Goal: Find contact information: Find contact information

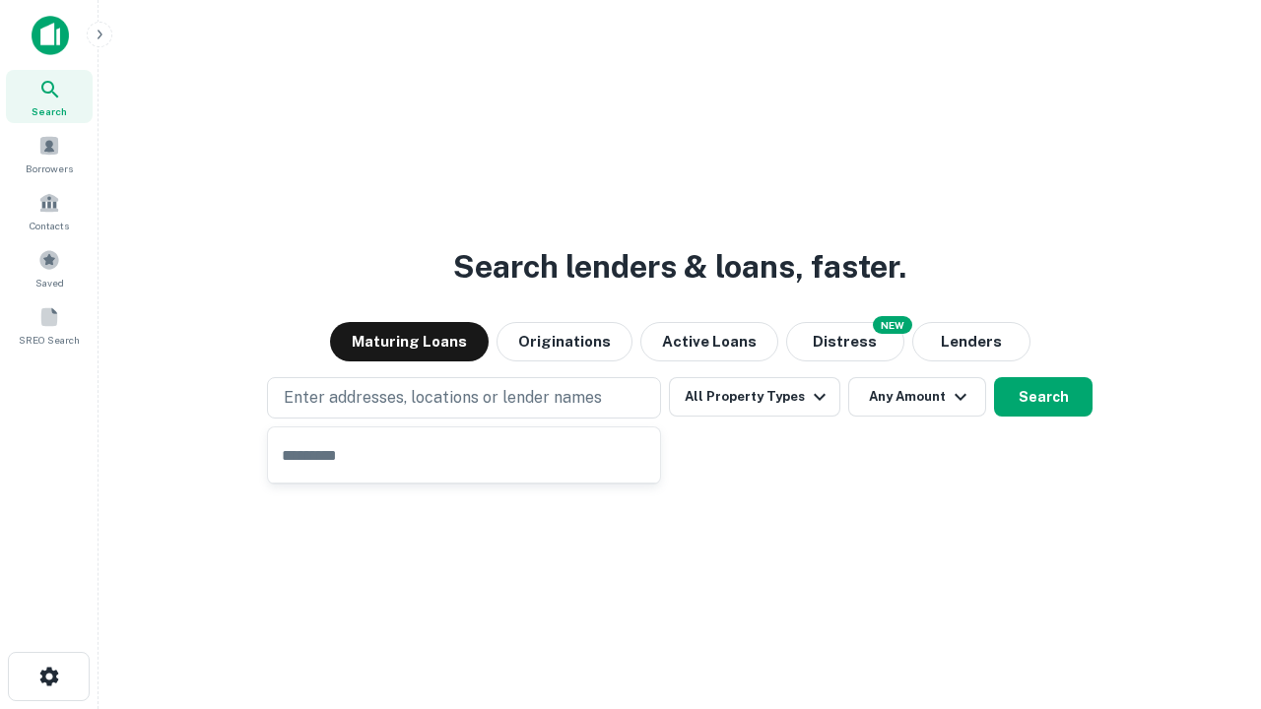
type input "**********"
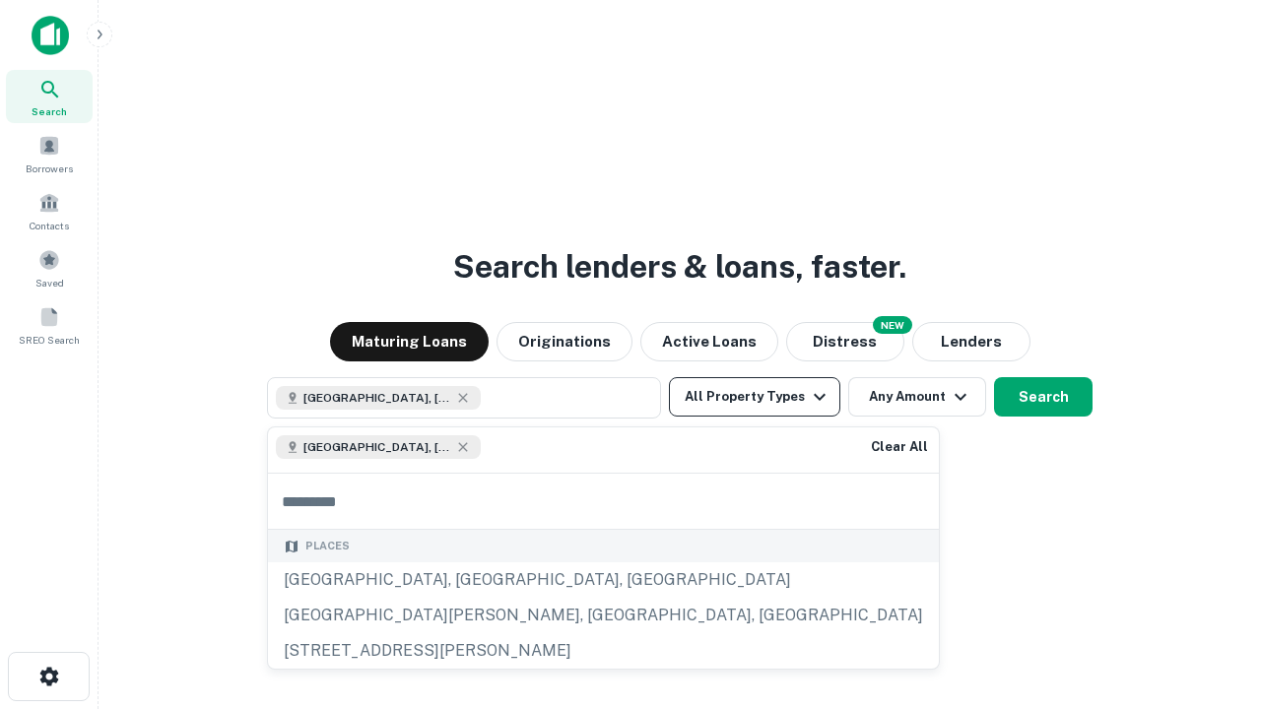
click at [755, 397] on button "All Property Types" at bounding box center [754, 396] width 171 height 39
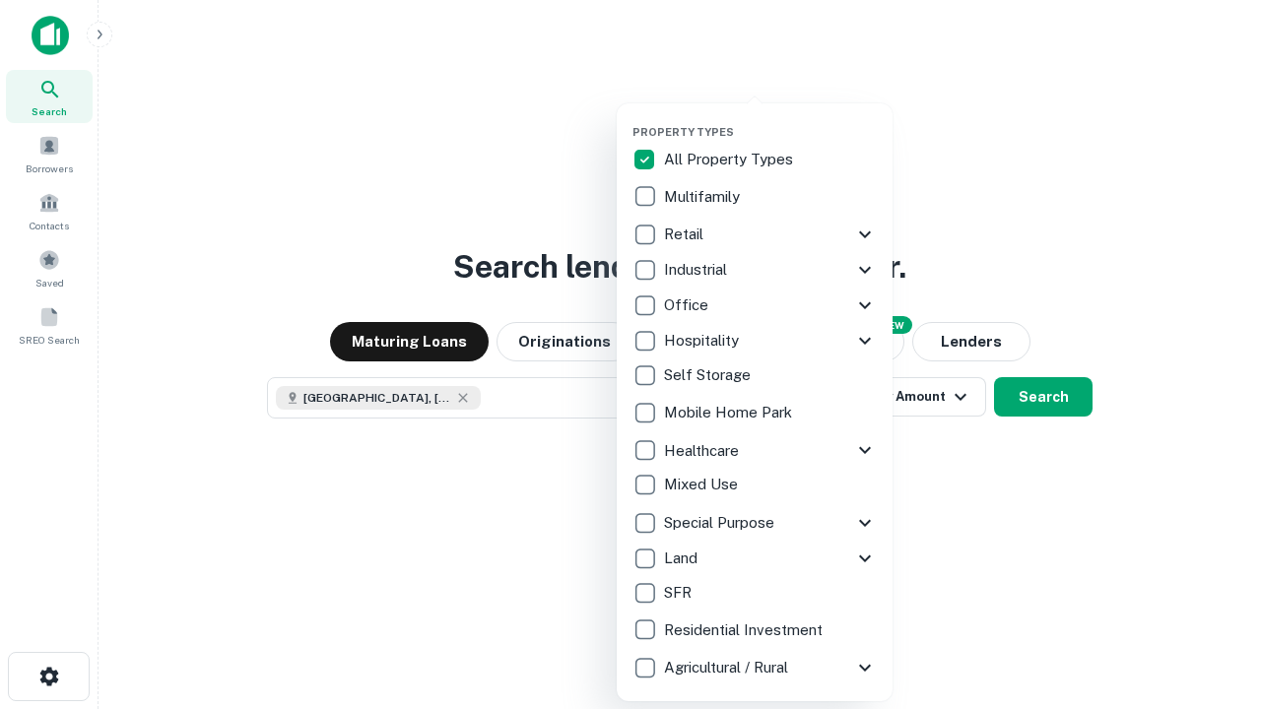
click at [770, 119] on button "button" at bounding box center [770, 119] width 276 height 1
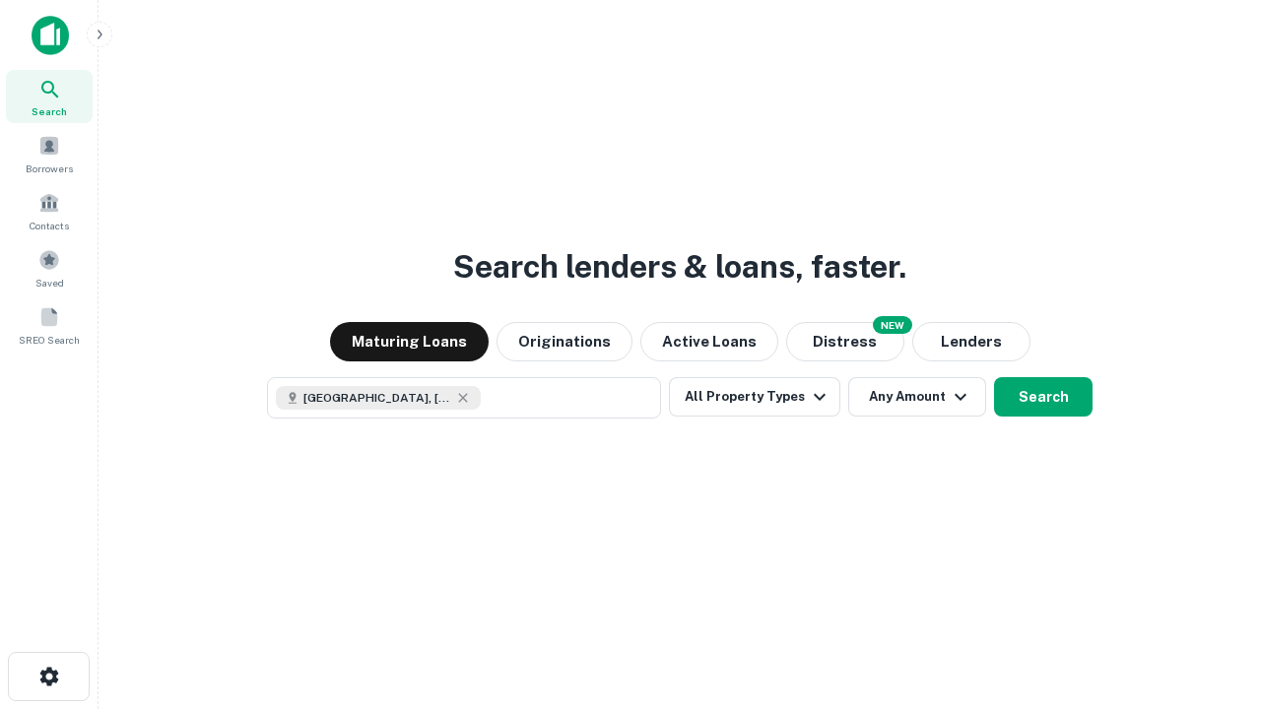
scroll to position [32, 0]
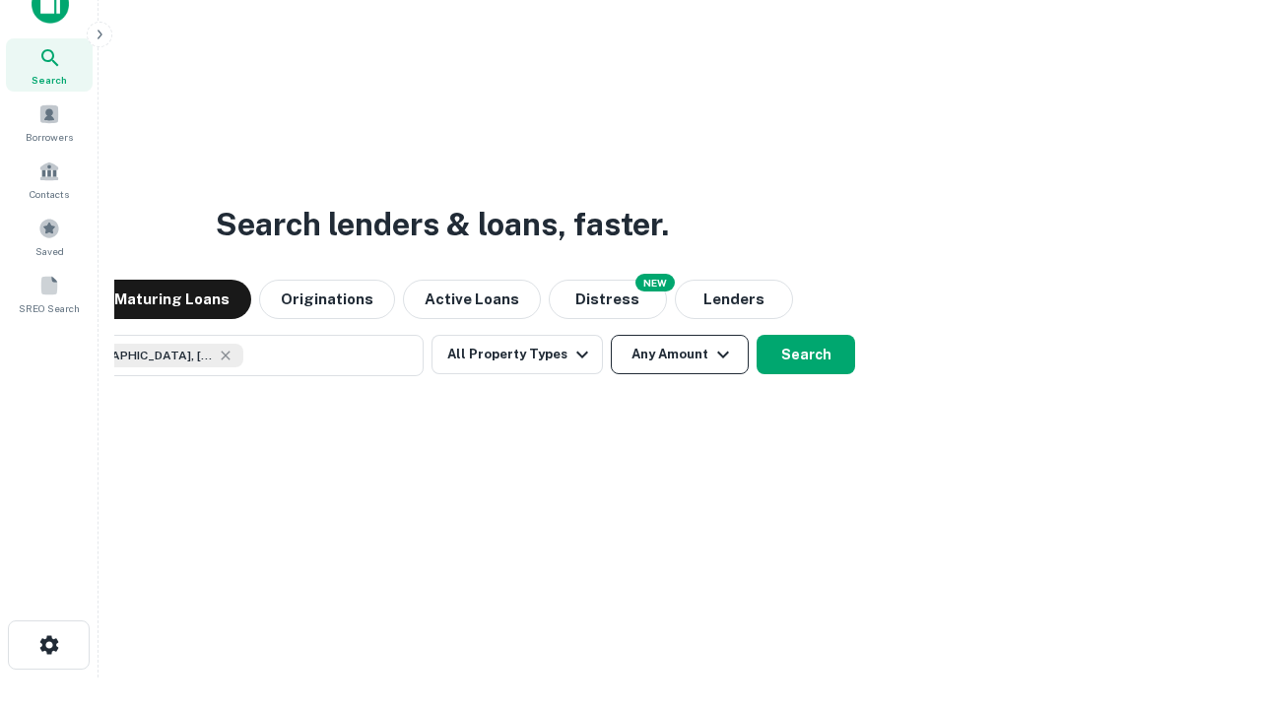
click at [611, 335] on button "Any Amount" at bounding box center [680, 354] width 138 height 39
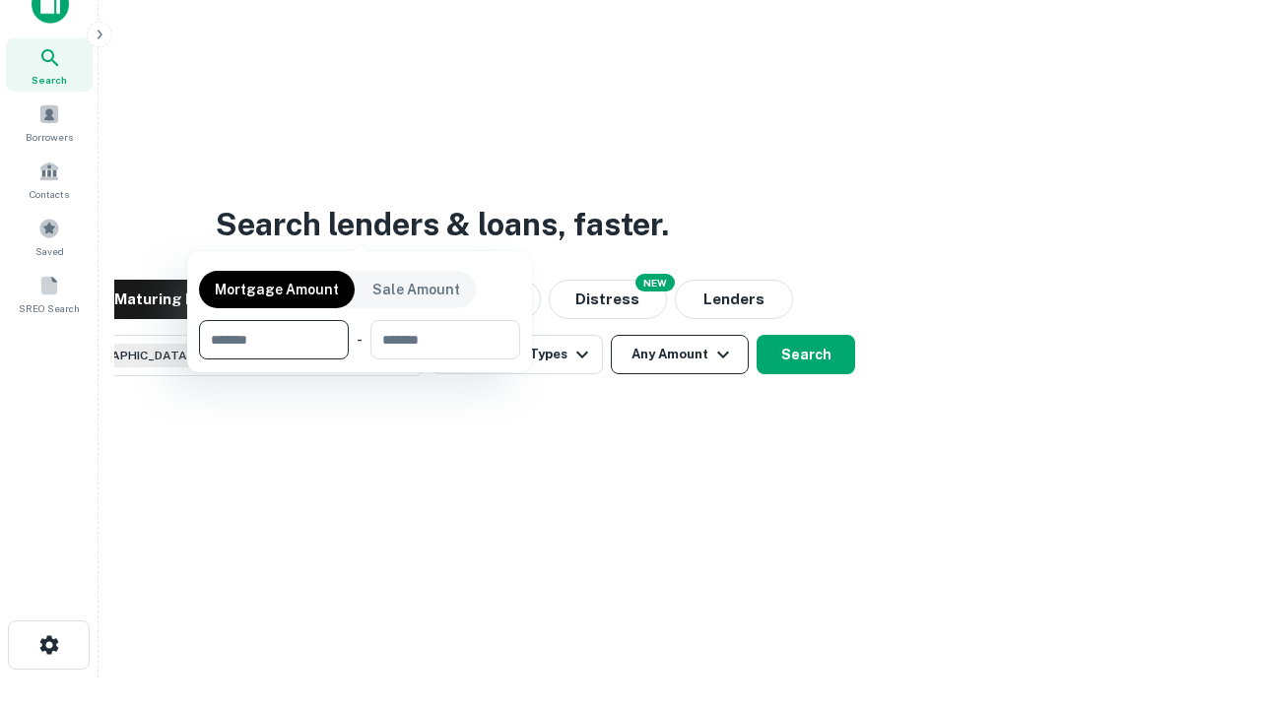
scroll to position [142, 558]
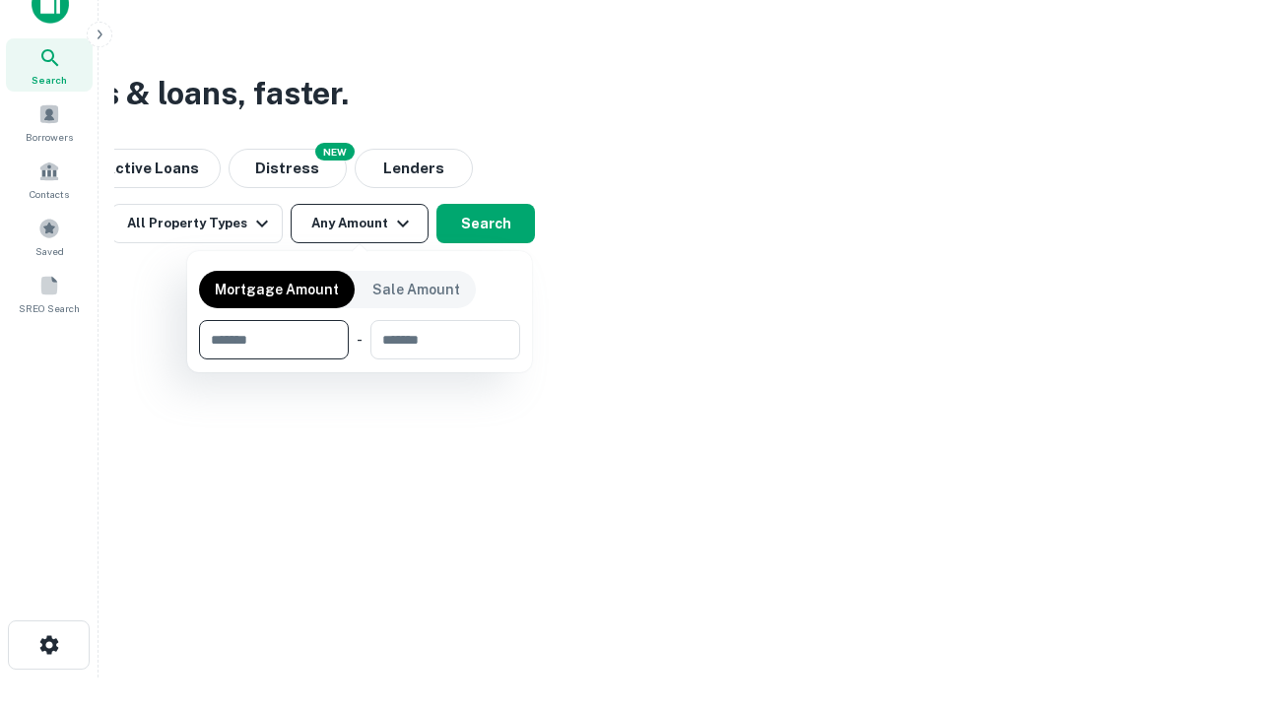
type input "*******"
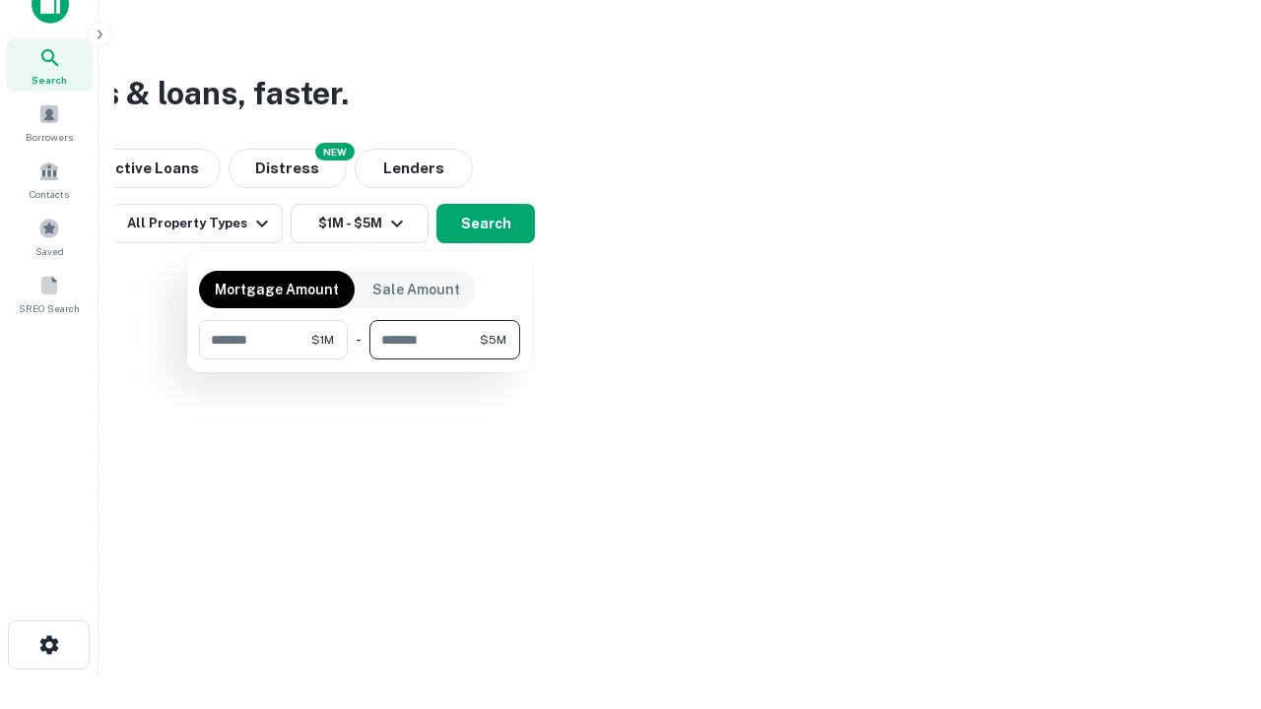
type input "*******"
click at [360, 360] on button "button" at bounding box center [359, 360] width 321 height 1
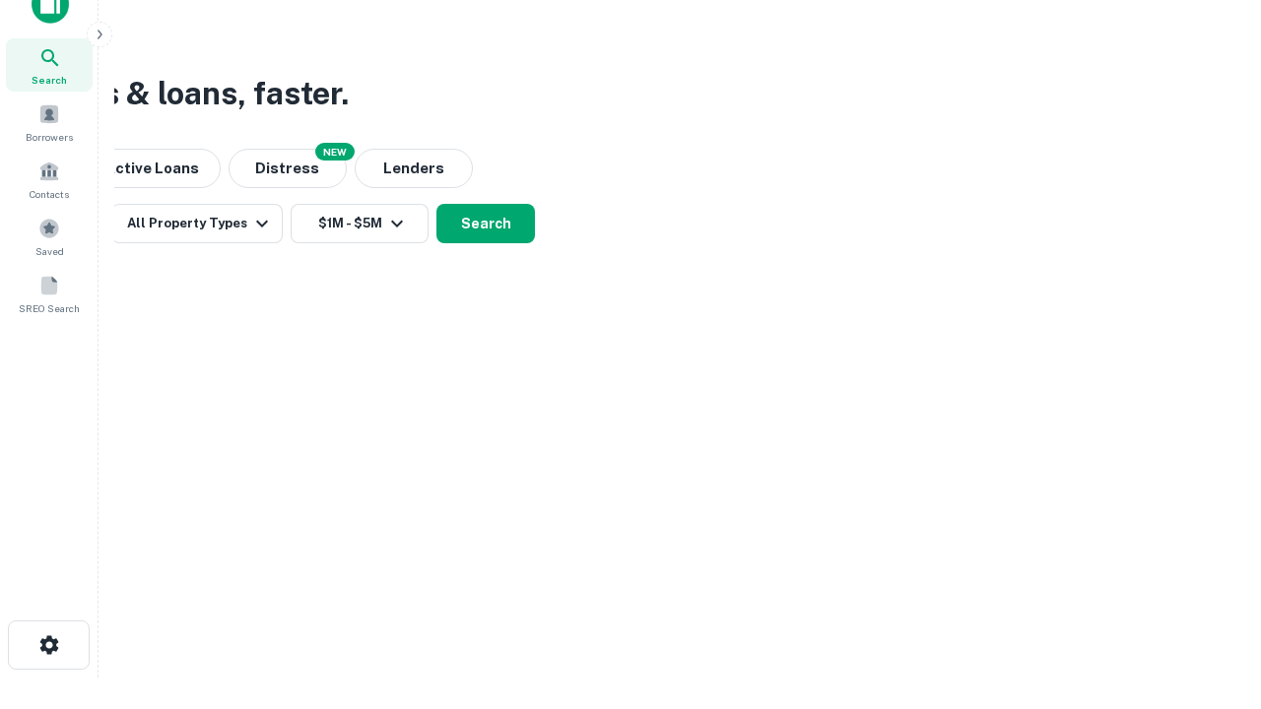
scroll to position [32, 0]
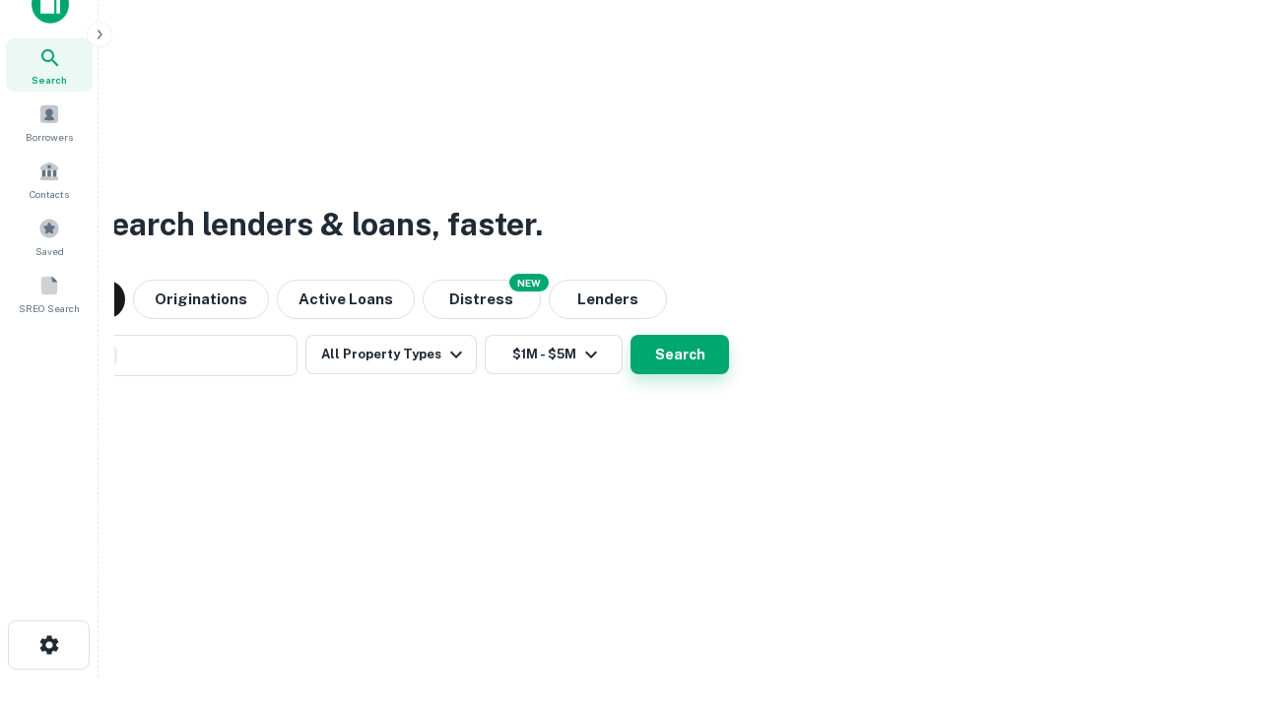
click at [631, 335] on button "Search" at bounding box center [680, 354] width 99 height 39
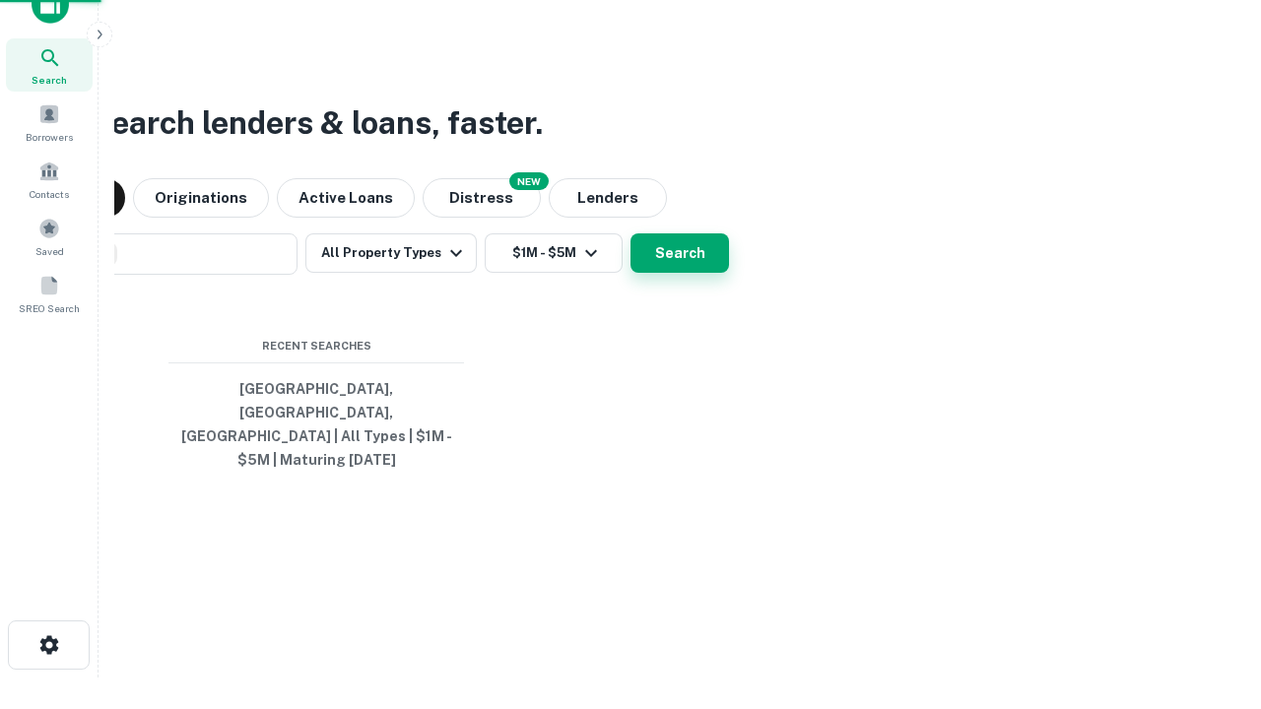
scroll to position [64, 558]
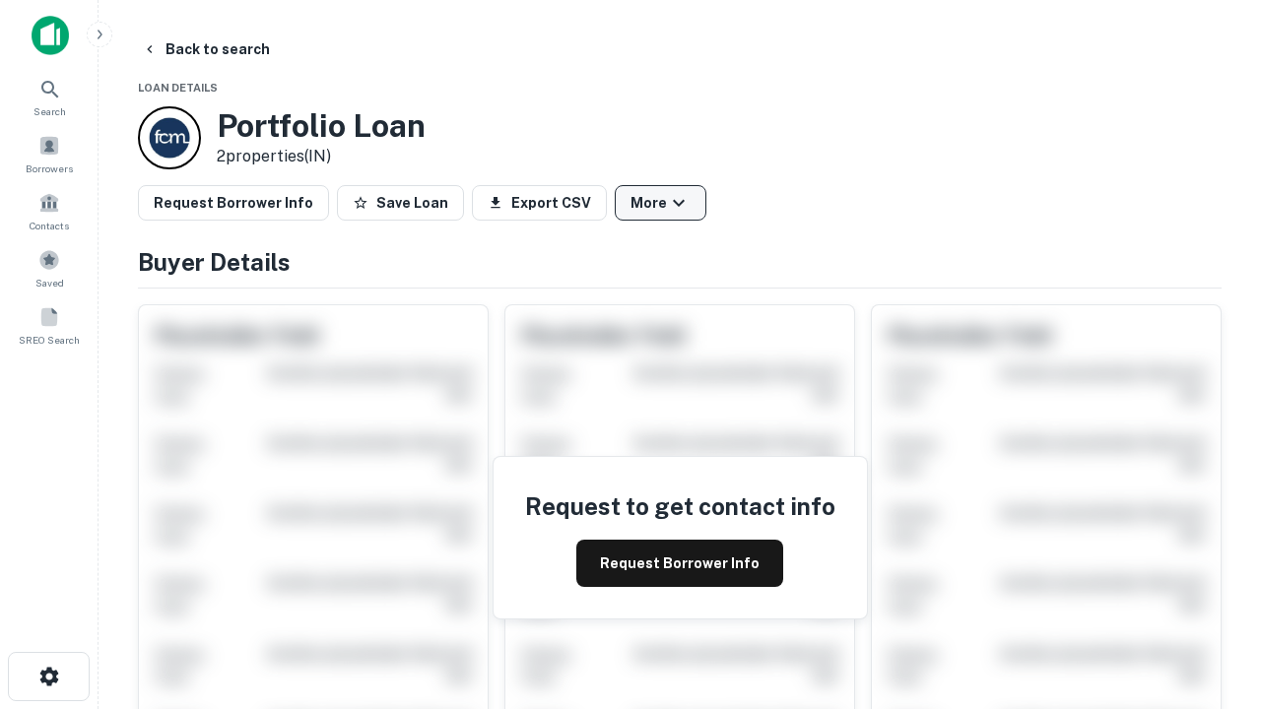
click at [660, 203] on button "More" at bounding box center [661, 202] width 92 height 35
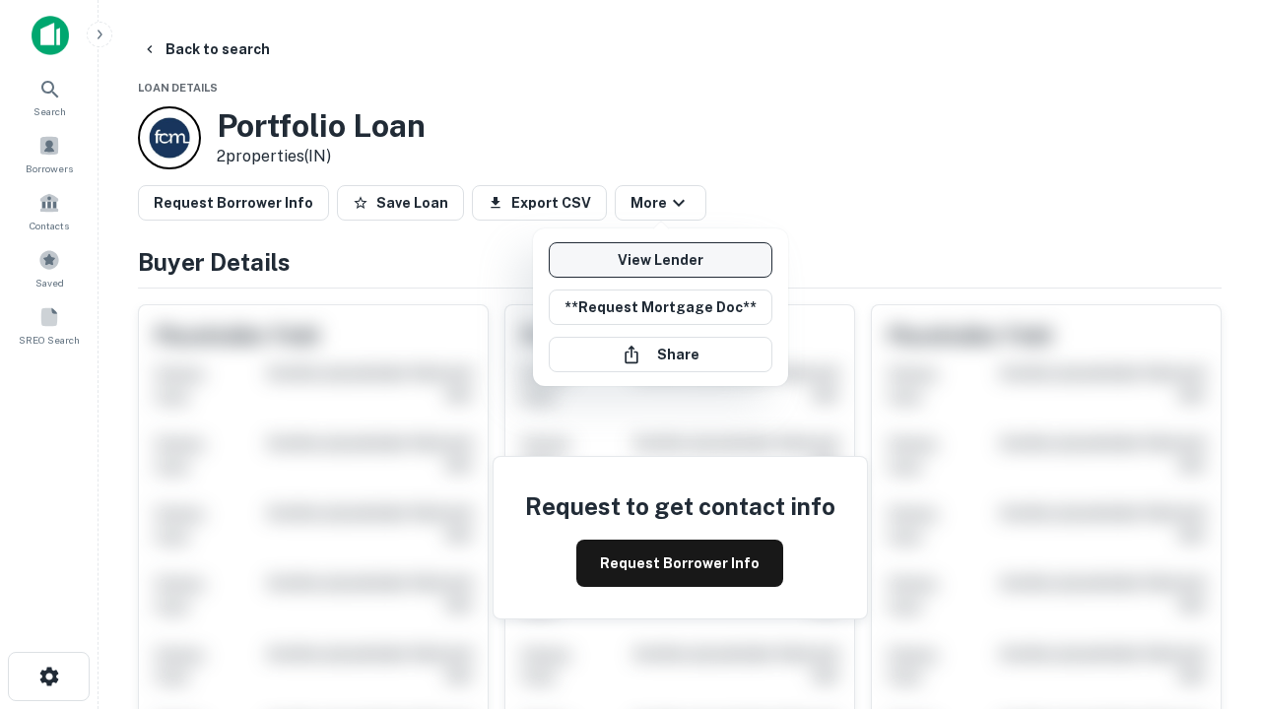
click at [660, 260] on link "View Lender" at bounding box center [661, 259] width 224 height 35
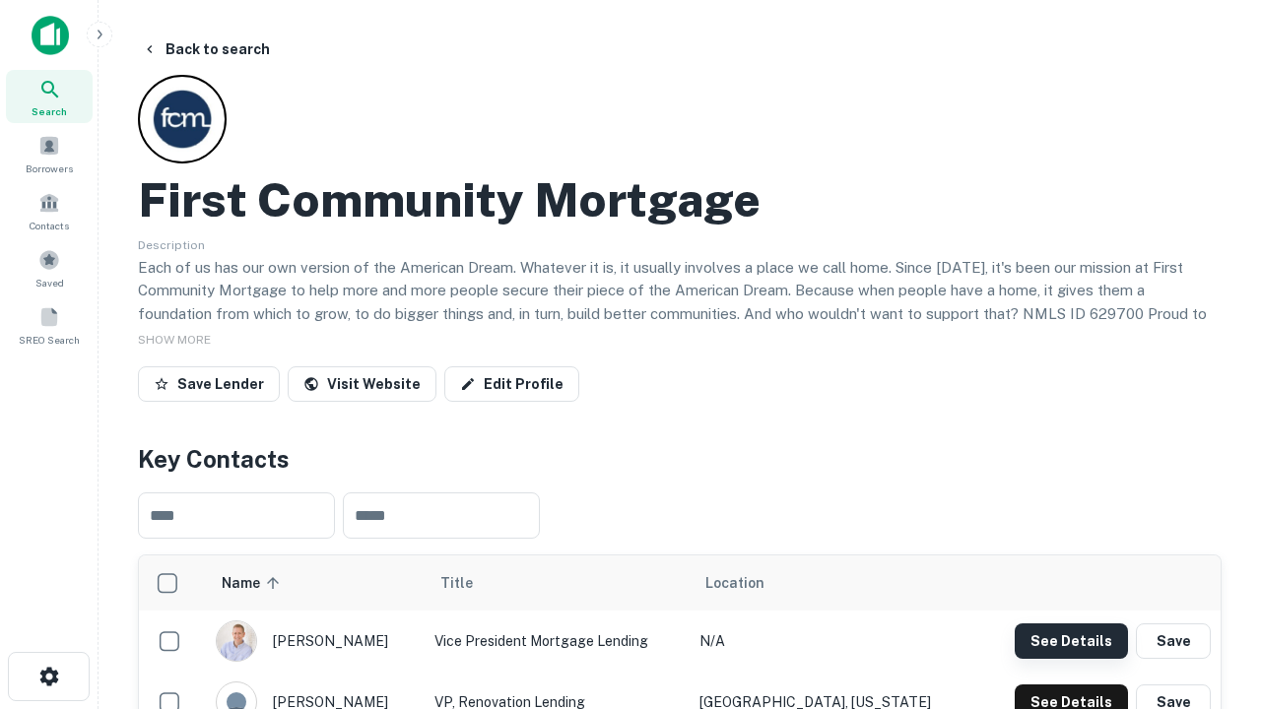
click at [1071, 640] on button "See Details" at bounding box center [1071, 641] width 113 height 35
click at [48, 677] on icon "button" at bounding box center [49, 677] width 24 height 24
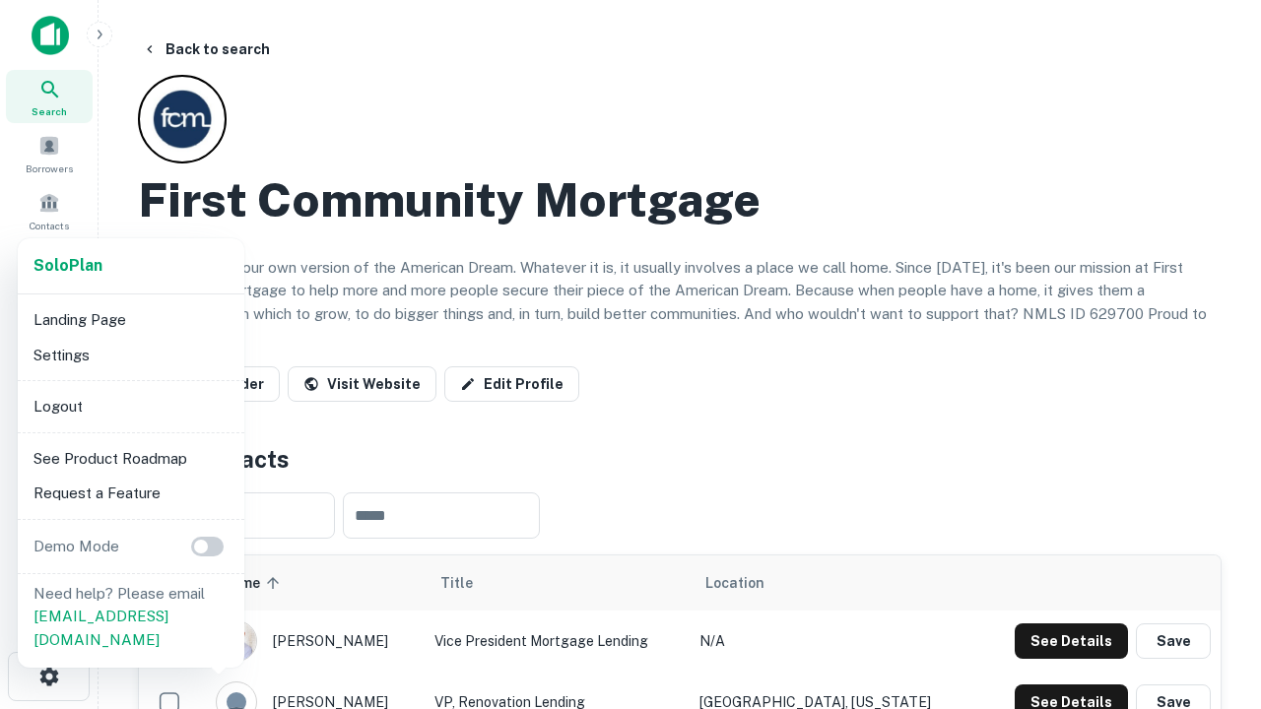
click at [130, 406] on li "Logout" at bounding box center [131, 406] width 211 height 35
